Goal: Task Accomplishment & Management: Use online tool/utility

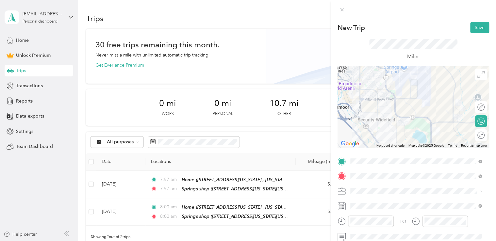
click at [373, 241] on div "New Trip Save This trip cannot be edited because it is either under review, app…" at bounding box center [246, 241] width 493 height 0
click at [369, 209] on span at bounding box center [418, 206] width 141 height 10
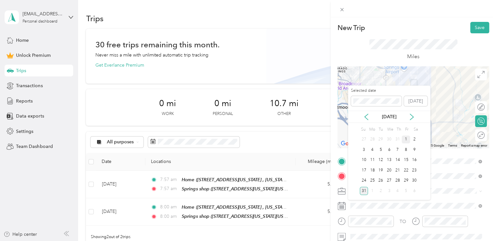
click at [404, 141] on div "1" at bounding box center [406, 140] width 8 height 8
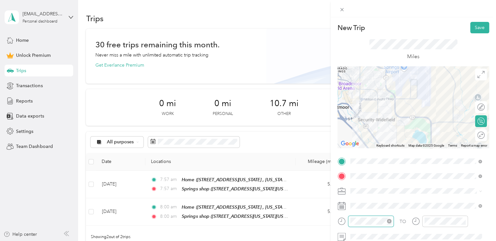
scroll to position [256, 0]
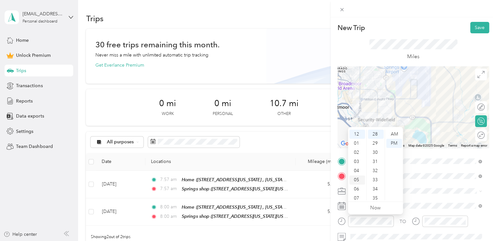
click at [359, 179] on div "05" at bounding box center [357, 180] width 16 height 9
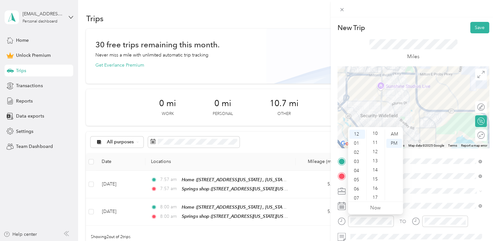
scroll to position [0, 0]
click at [376, 137] on div "00" at bounding box center [376, 134] width 16 height 9
click at [358, 182] on div "05" at bounding box center [357, 180] width 16 height 9
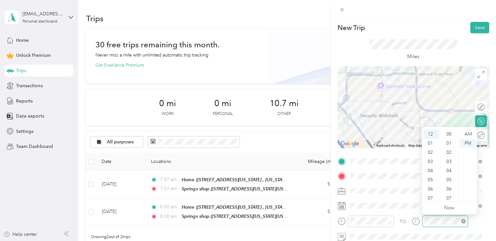
scroll to position [256, 0]
click at [429, 182] on div "05" at bounding box center [431, 180] width 16 height 9
click at [448, 136] on div "00" at bounding box center [450, 134] width 16 height 9
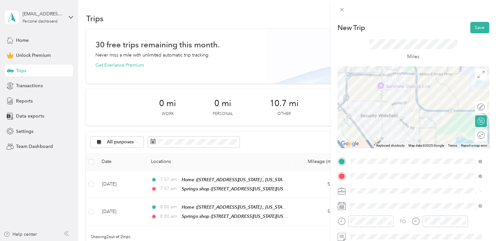
click at [375, 176] on div "Commute" at bounding box center [416, 178] width 127 height 7
click at [470, 32] on button "Save" at bounding box center [479, 27] width 19 height 11
